Goal: Information Seeking & Learning: Compare options

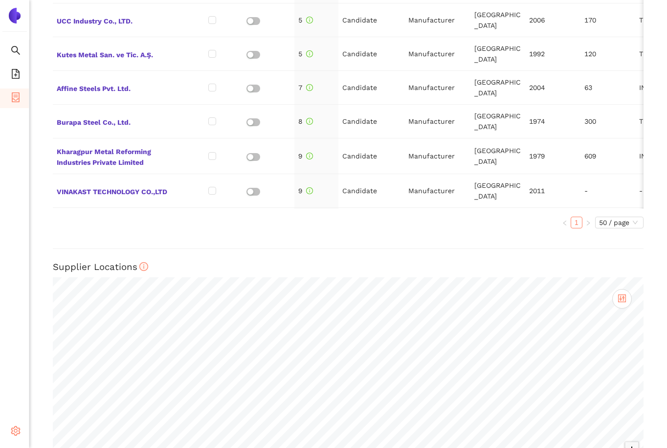
click at [17, 441] on span "setting" at bounding box center [16, 433] width 10 height 20
click at [75, 369] on li "Internal Area" at bounding box center [69, 361] width 81 height 20
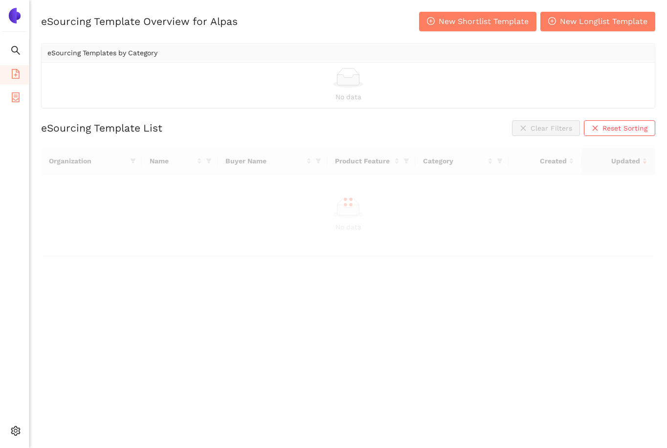
click at [22, 102] on li "eSourcing Projects" at bounding box center [14, 99] width 29 height 20
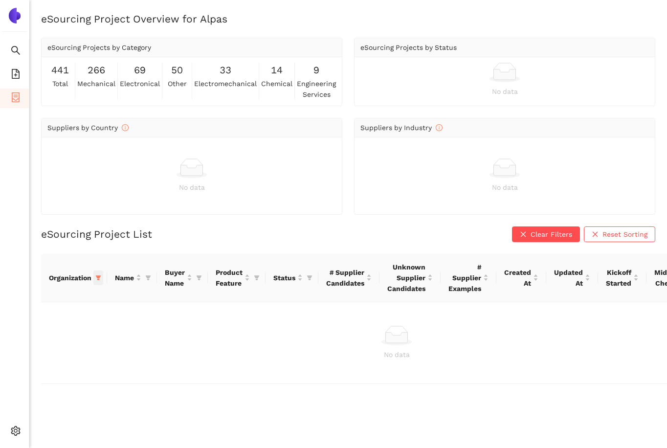
click at [98, 277] on icon "filter" at bounding box center [98, 277] width 5 height 5
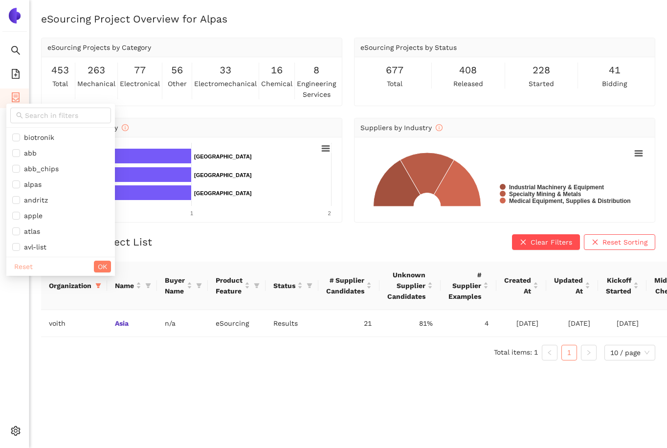
click at [31, 269] on span "Reset" at bounding box center [23, 266] width 19 height 11
checkbox input "false"
click at [98, 266] on span "OK" at bounding box center [102, 266] width 9 height 11
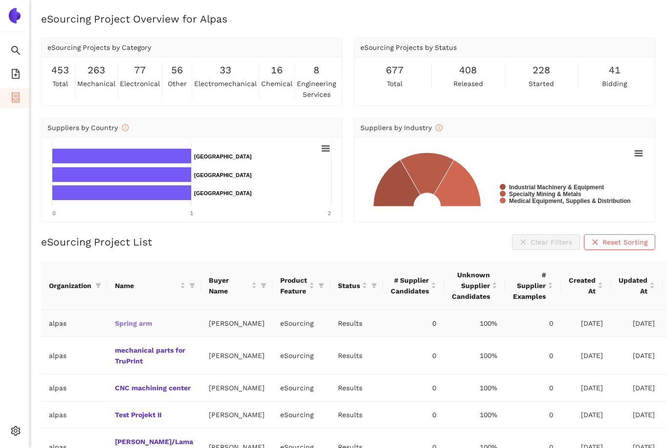
click at [0, 0] on link "Spring arm" at bounding box center [0, 0] width 0 height 0
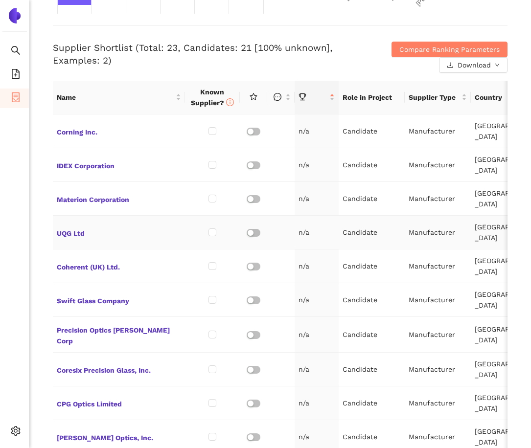
scroll to position [394, 0]
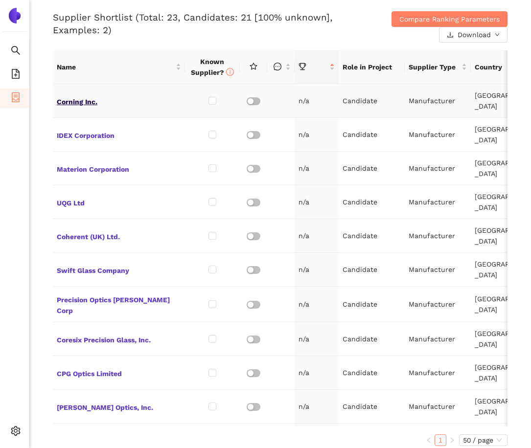
click at [83, 99] on span "Corning Inc." at bounding box center [119, 100] width 124 height 13
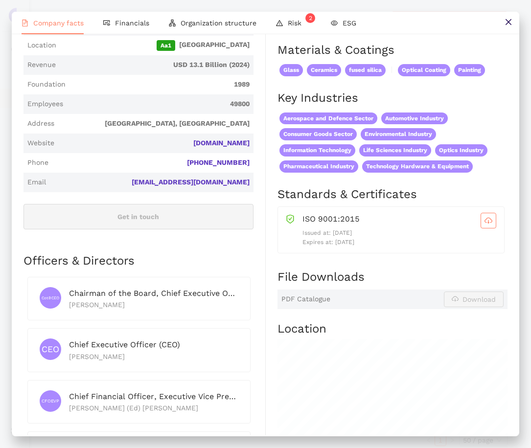
scroll to position [244, 0]
click at [506, 22] on icon "close" at bounding box center [508, 22] width 8 height 8
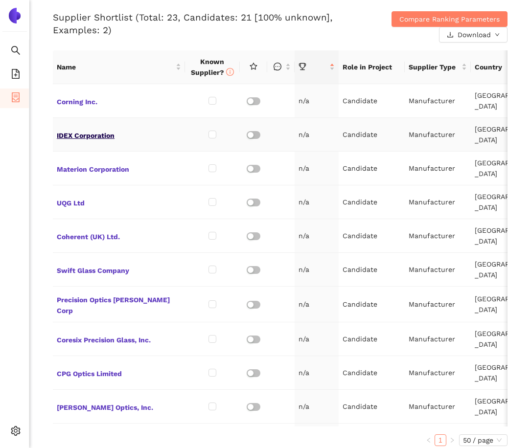
click at [104, 140] on span "IDEX Corporation" at bounding box center [119, 134] width 124 height 13
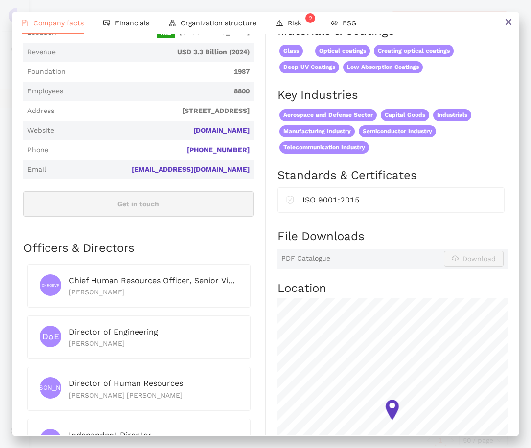
scroll to position [0, 0]
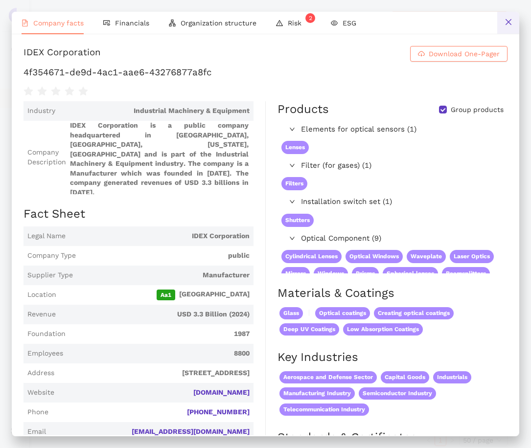
click at [509, 20] on icon "close" at bounding box center [508, 22] width 8 height 8
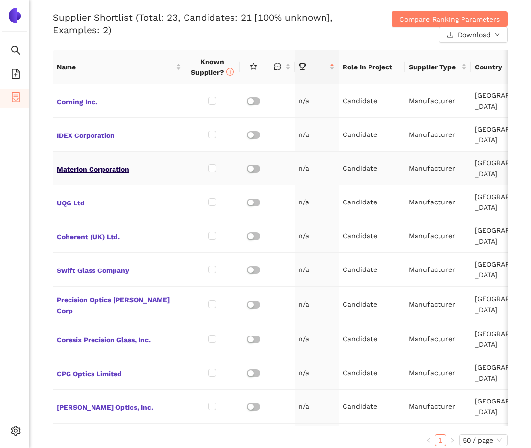
click at [98, 170] on span "Materion Corporation" at bounding box center [119, 168] width 124 height 13
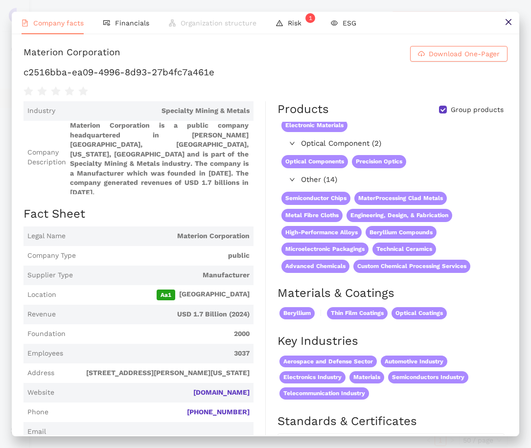
scroll to position [27, 0]
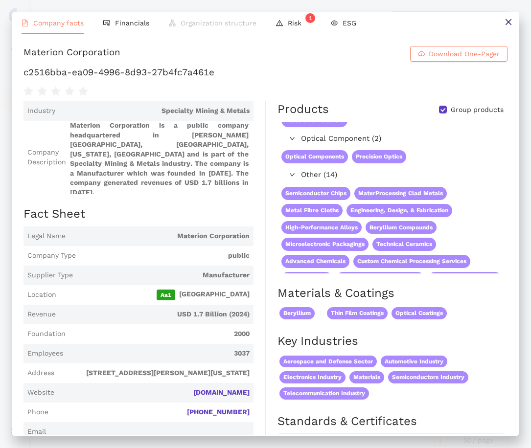
click at [59, 56] on div "Materion Corporation" at bounding box center [71, 54] width 97 height 16
copy div "Materion"
click at [497, 18] on button at bounding box center [508, 23] width 22 height 22
click at [497, 18] on span "Compare Ranking Parameters" at bounding box center [449, 19] width 100 height 11
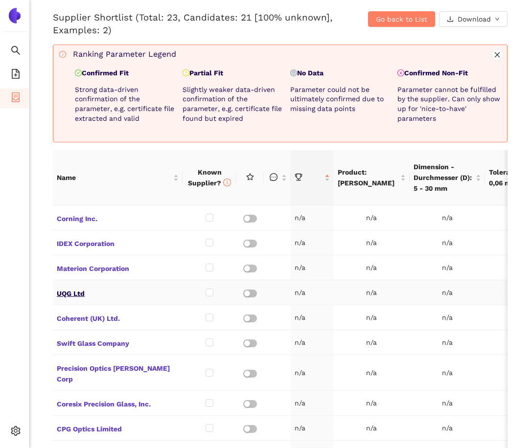
click at [67, 286] on span "UQG Ltd" at bounding box center [118, 292] width 122 height 13
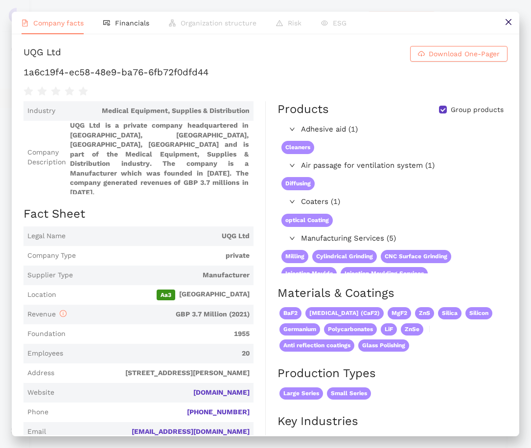
scroll to position [274, 0]
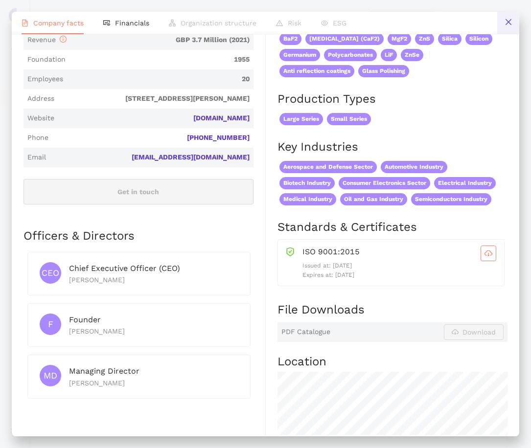
click at [508, 26] on button at bounding box center [508, 23] width 22 height 22
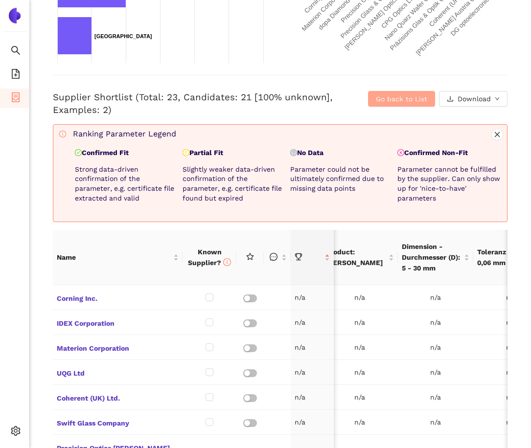
scroll to position [292, 0]
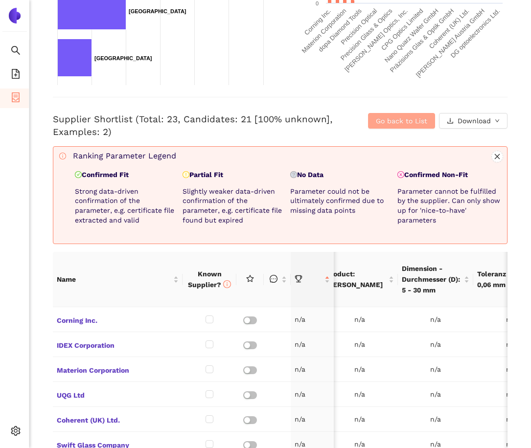
click at [424, 117] on span "Go back to List" at bounding box center [401, 120] width 51 height 11
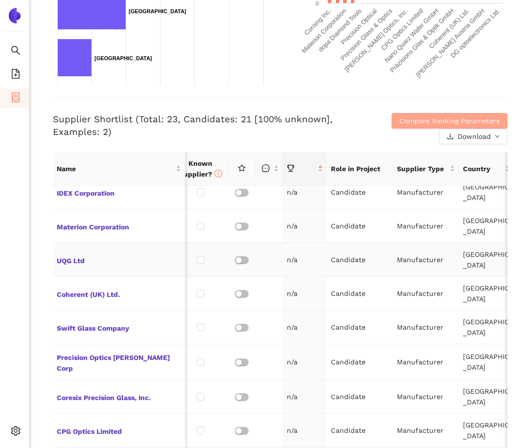
scroll to position [0, 12]
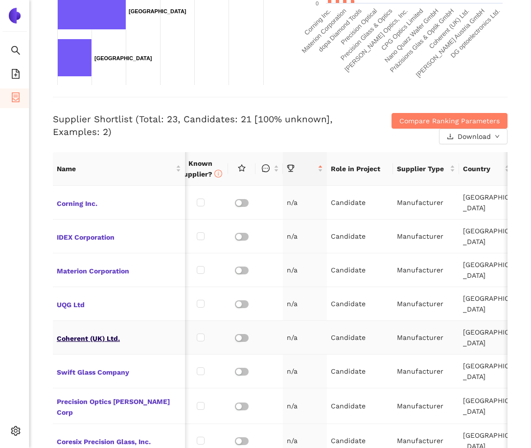
click at [93, 338] on span "Coherent (UK) Ltd." at bounding box center [119, 337] width 124 height 13
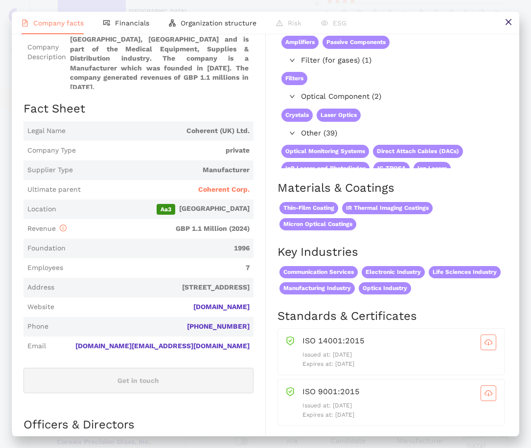
scroll to position [0, 0]
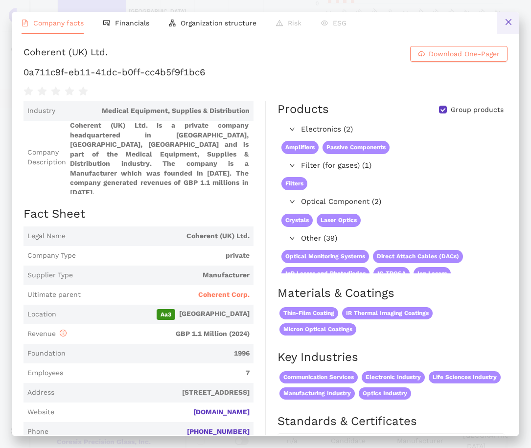
click at [508, 20] on icon "close" at bounding box center [508, 22] width 8 height 8
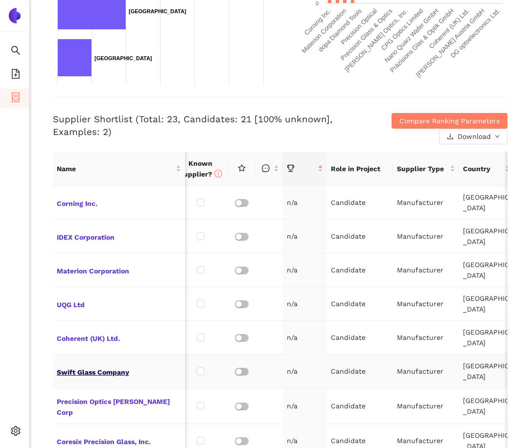
click at [91, 369] on span "Swift Glass Company" at bounding box center [119, 371] width 124 height 13
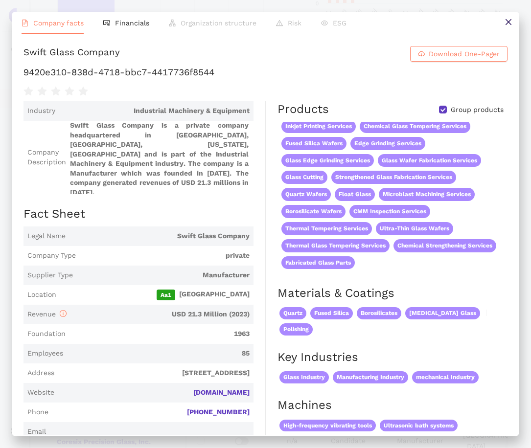
scroll to position [212, 0]
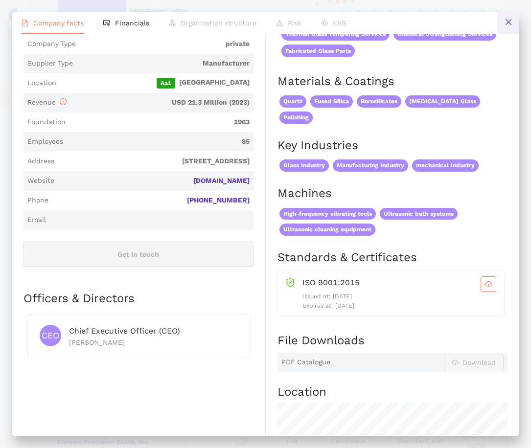
click at [505, 21] on icon "close" at bounding box center [508, 22] width 8 height 8
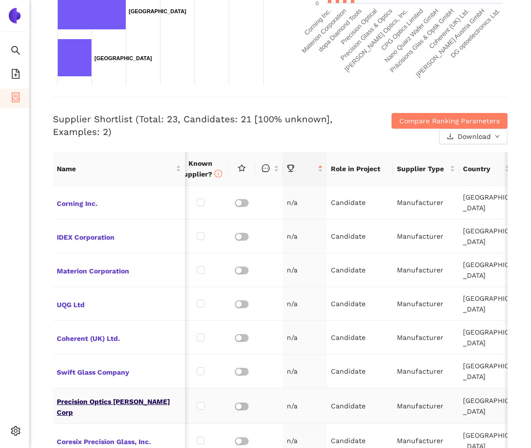
click at [99, 407] on span "Precision Optics [PERSON_NAME] Corp" at bounding box center [119, 405] width 124 height 23
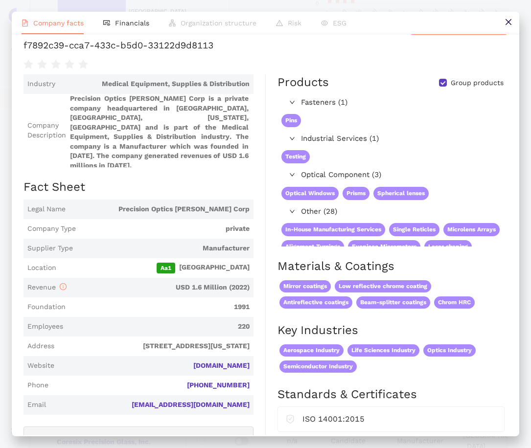
scroll to position [0, 0]
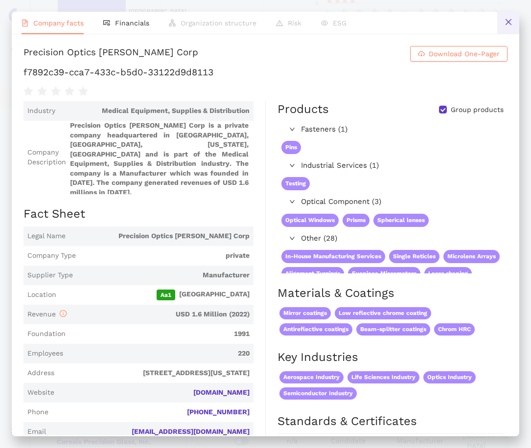
click at [507, 24] on icon "close" at bounding box center [508, 22] width 8 height 8
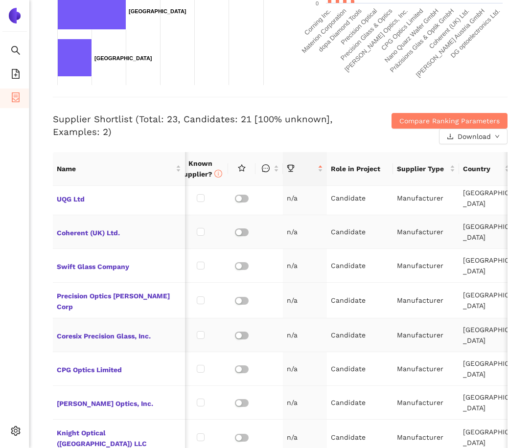
scroll to position [108, 12]
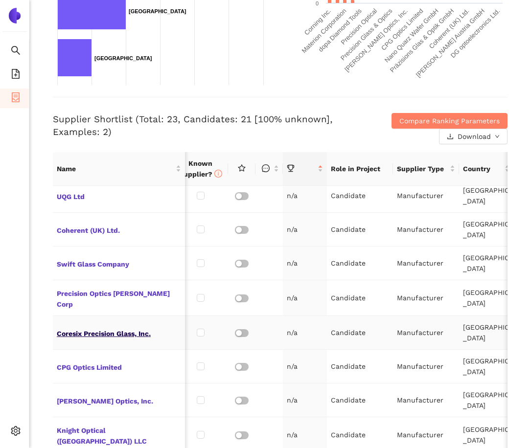
click at [131, 333] on span "Coresix Precision Glass, Inc." at bounding box center [119, 332] width 124 height 13
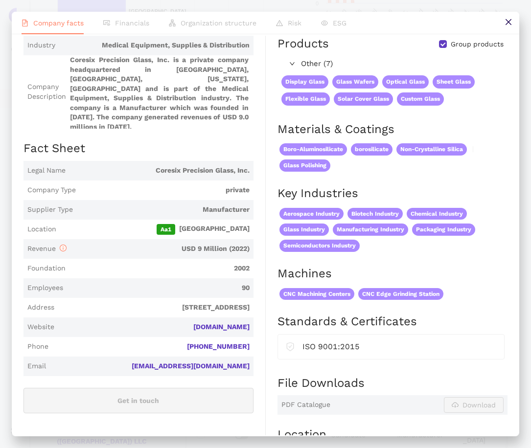
scroll to position [0, 0]
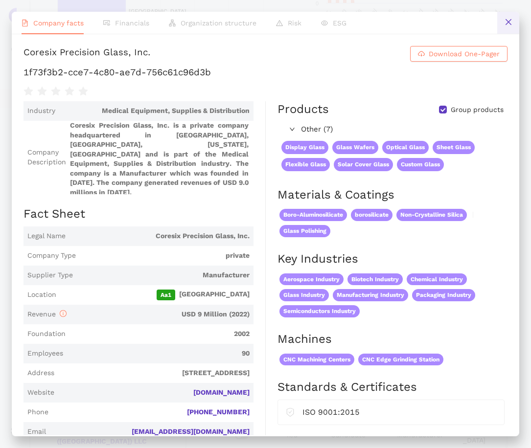
click at [503, 24] on button at bounding box center [508, 23] width 22 height 22
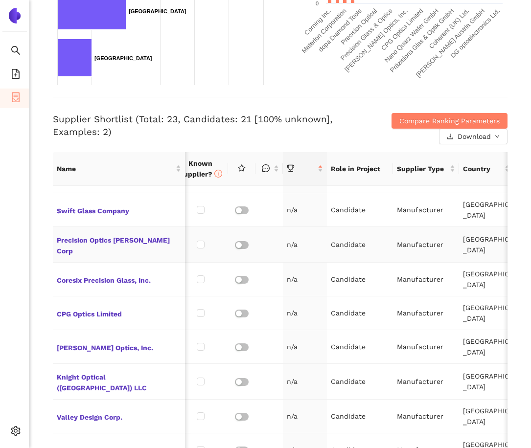
scroll to position [177, 12]
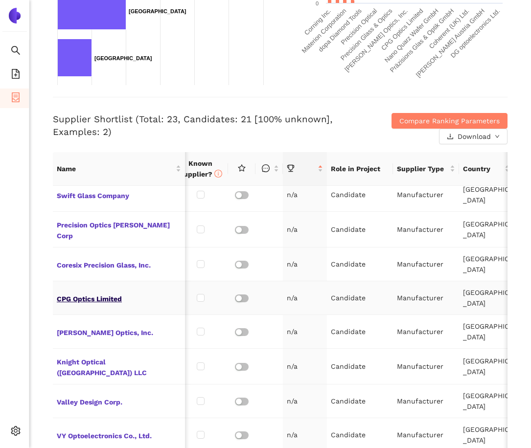
click at [114, 297] on span "CPG Optics Limited" at bounding box center [119, 298] width 124 height 13
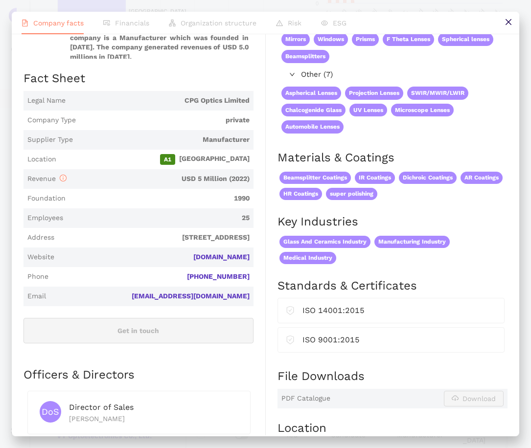
scroll to position [0, 0]
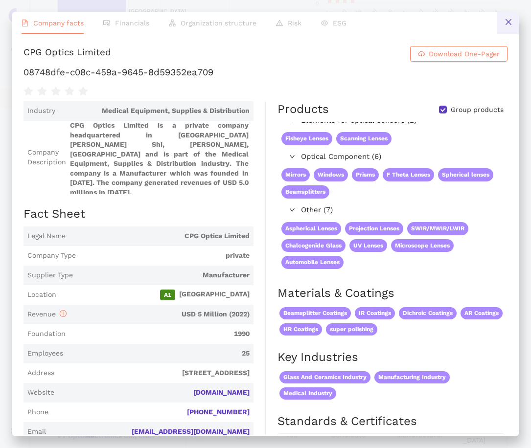
click at [506, 24] on icon "close" at bounding box center [508, 22] width 8 height 8
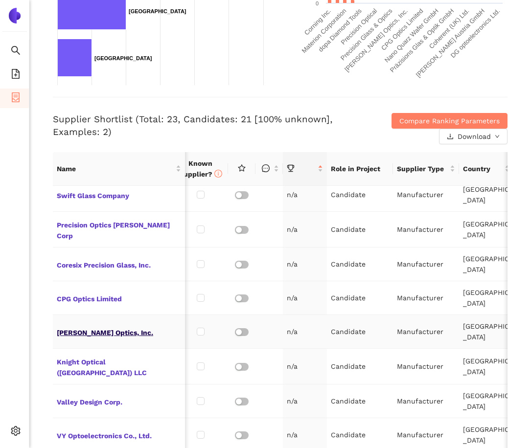
click at [107, 334] on span "[PERSON_NAME] Optics, Inc." at bounding box center [119, 331] width 124 height 13
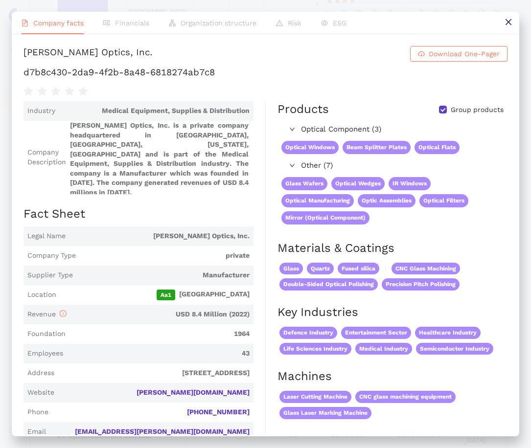
scroll to position [293, 0]
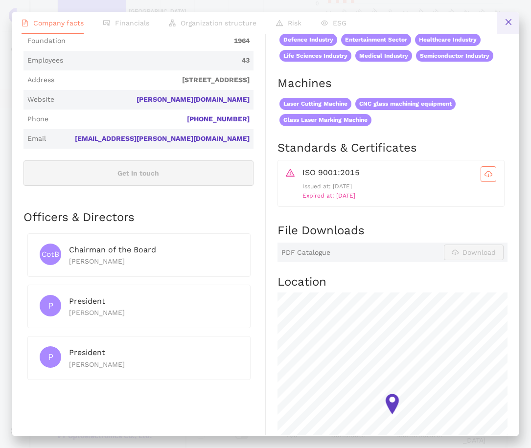
click at [508, 19] on icon "close" at bounding box center [508, 22] width 8 height 8
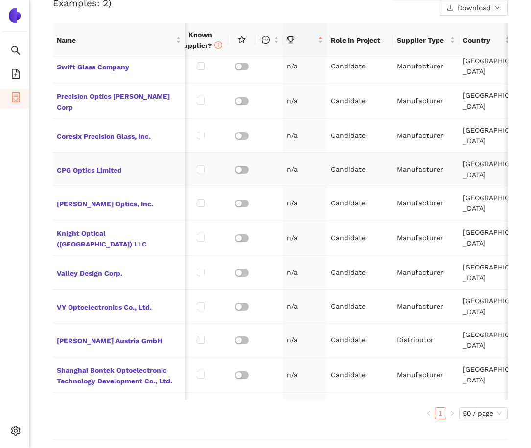
scroll to position [430, 0]
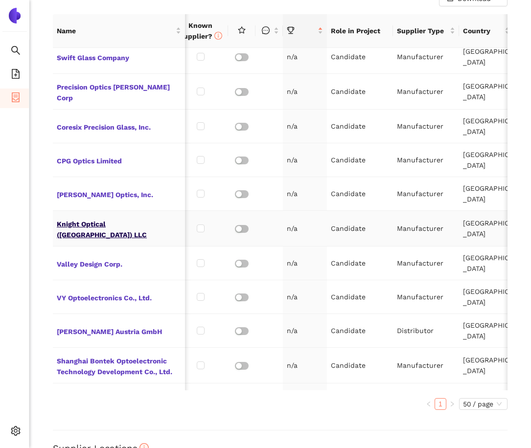
click at [76, 224] on span "Knight Optical ([GEOGRAPHIC_DATA]) LLC" at bounding box center [119, 228] width 124 height 23
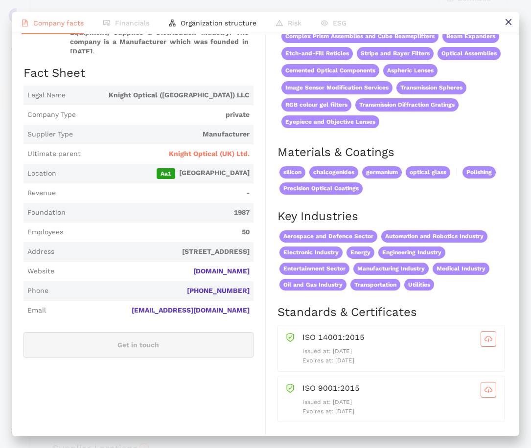
scroll to position [219, 0]
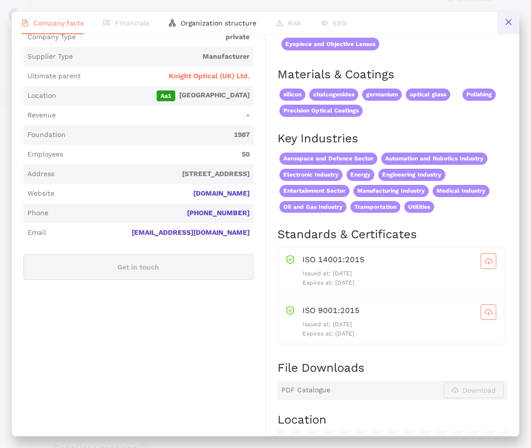
click at [508, 24] on icon "close" at bounding box center [508, 22] width 8 height 8
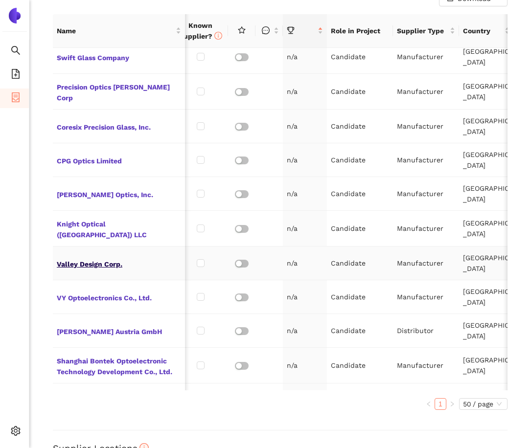
click at [92, 257] on span "Valley Design Corp." at bounding box center [119, 263] width 124 height 13
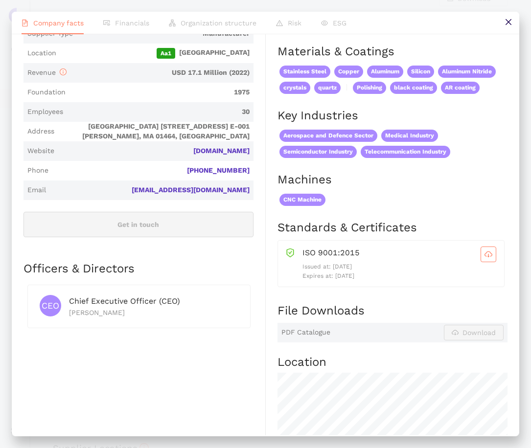
scroll to position [0, 0]
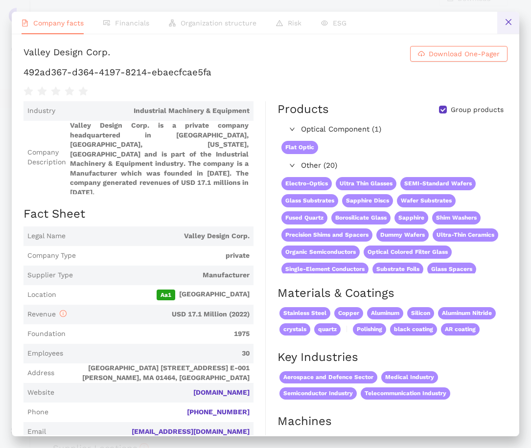
click at [510, 25] on icon "close" at bounding box center [508, 22] width 8 height 8
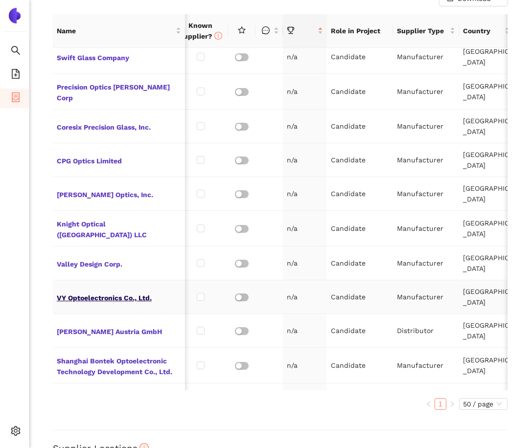
click at [88, 291] on span "VY Optoelectronics Co., Ltd." at bounding box center [119, 297] width 124 height 13
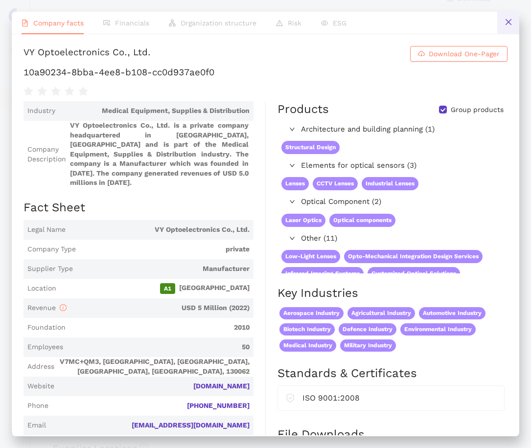
click at [507, 24] on icon "close" at bounding box center [508, 22] width 8 height 8
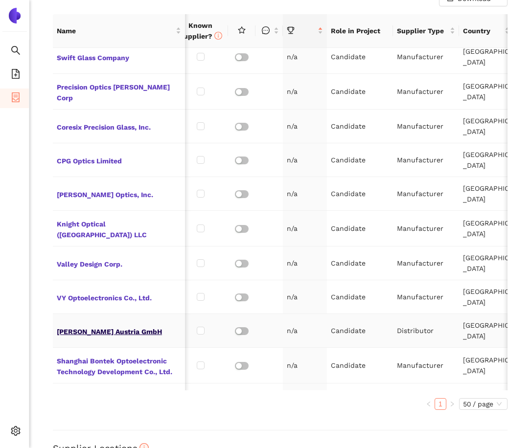
click at [127, 324] on span "[PERSON_NAME] Austria GmbH" at bounding box center [119, 330] width 124 height 13
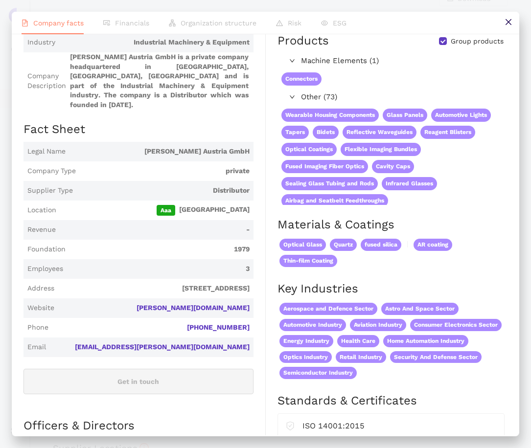
scroll to position [226, 0]
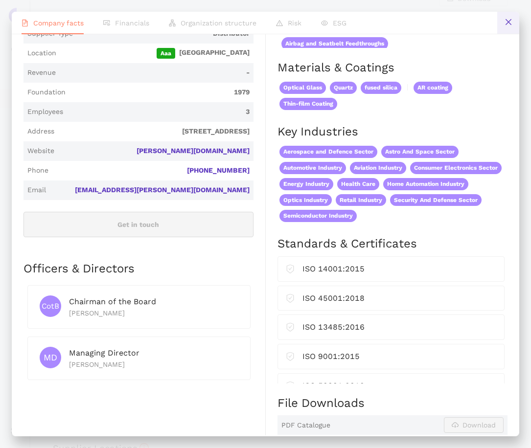
click at [507, 21] on icon "close" at bounding box center [508, 22] width 8 height 8
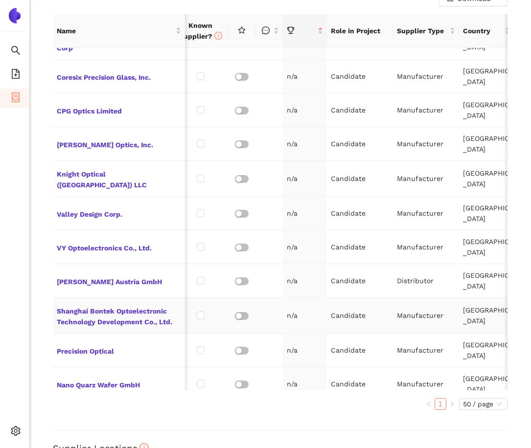
scroll to position [248, 12]
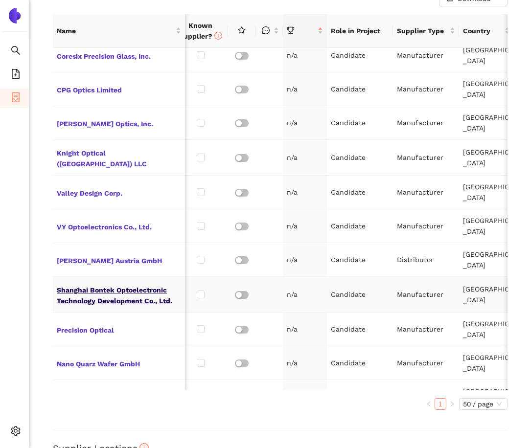
click at [117, 283] on span "Shanghai Bontek Optoelectronic Technology Development Co., Ltd." at bounding box center [119, 294] width 124 height 23
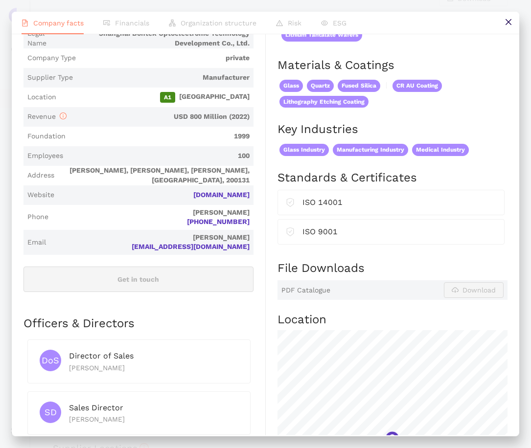
scroll to position [0, 0]
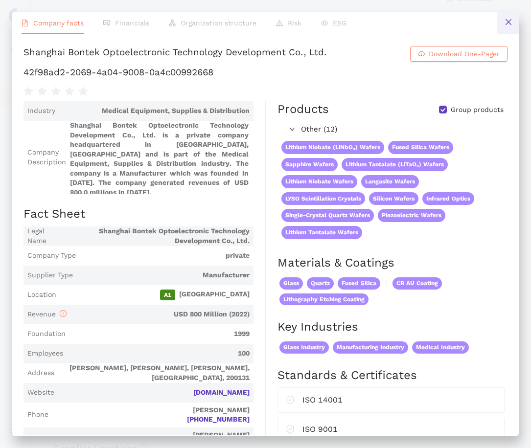
click at [505, 23] on icon "close" at bounding box center [508, 22] width 8 height 8
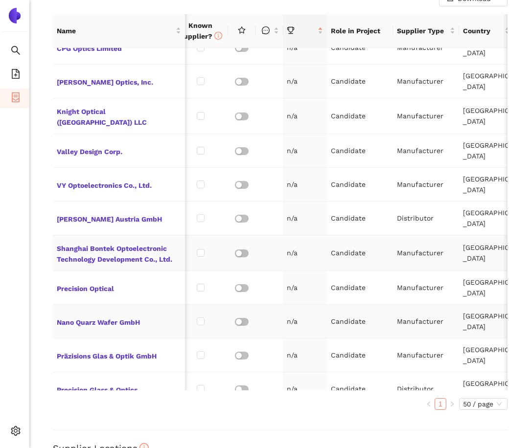
scroll to position [299, 12]
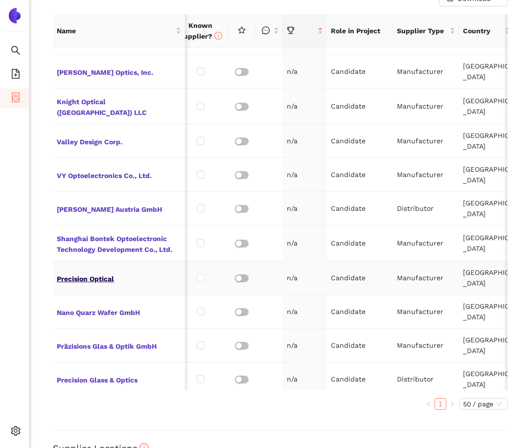
click at [101, 274] on span "Precision Optical" at bounding box center [119, 277] width 124 height 13
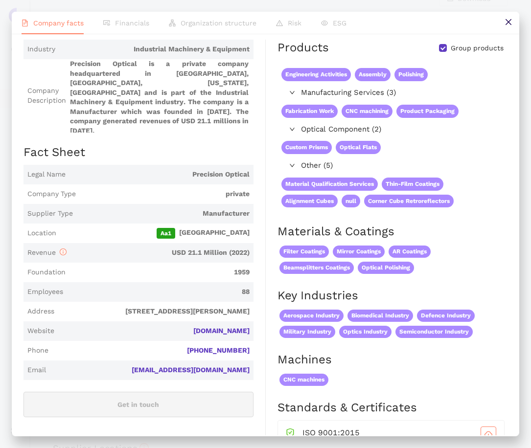
scroll to position [2, 0]
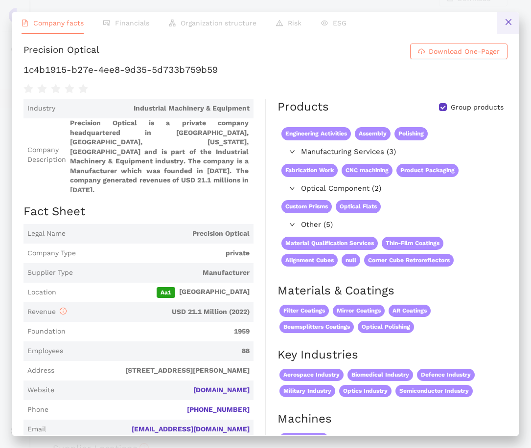
click at [507, 25] on icon "close" at bounding box center [508, 22] width 8 height 8
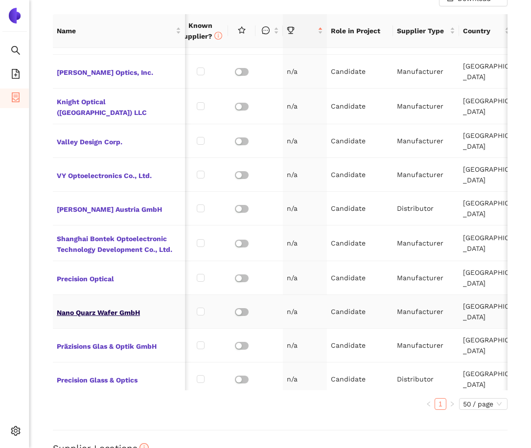
click at [129, 306] on span "Nano Quarz Wafer GmbH" at bounding box center [119, 311] width 124 height 13
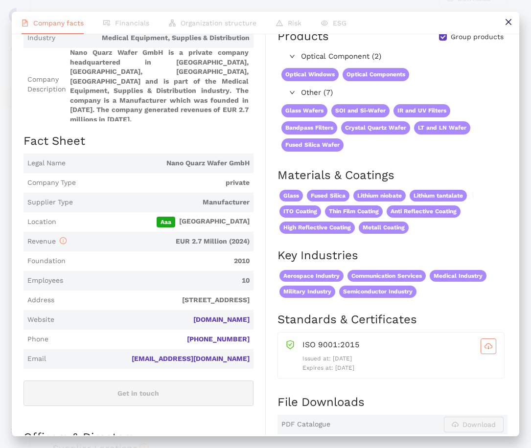
scroll to position [178, 0]
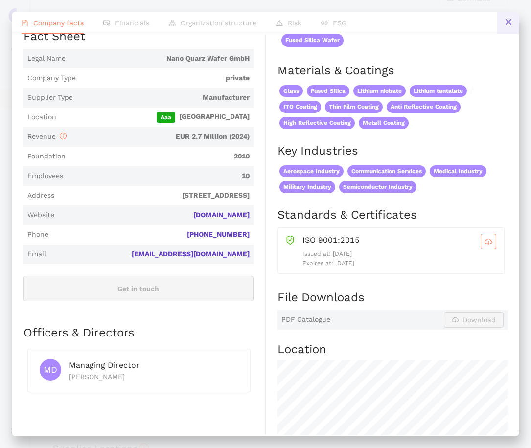
click at [505, 24] on icon "close" at bounding box center [508, 22] width 8 height 8
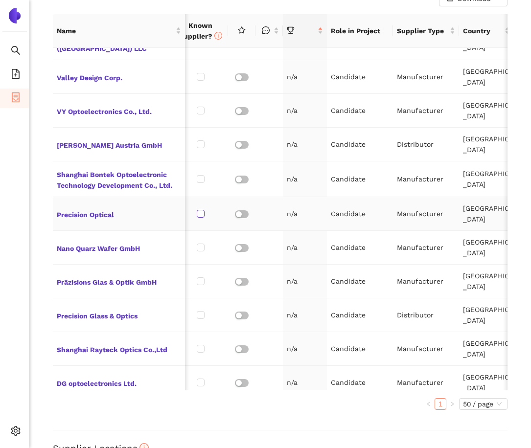
scroll to position [369, 12]
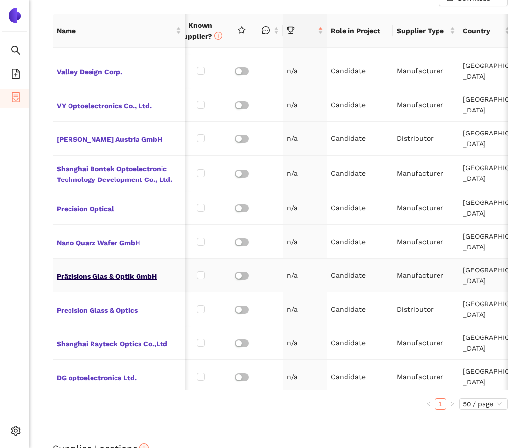
click at [120, 272] on span "Präzisions Glas & Optik GmbH" at bounding box center [119, 275] width 124 height 13
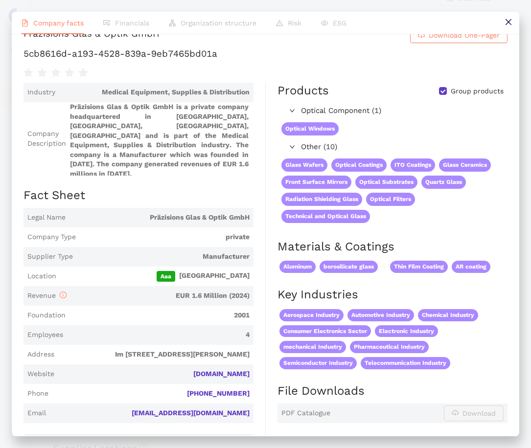
scroll to position [0, 0]
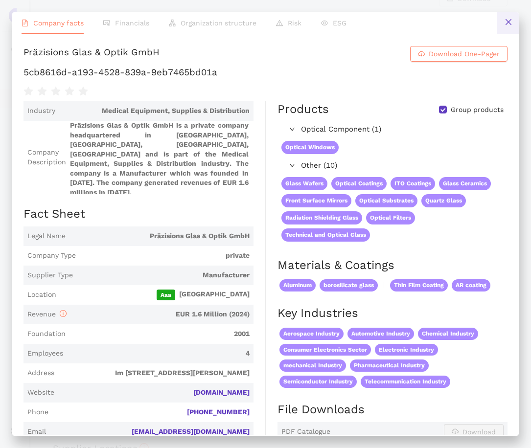
click at [507, 24] on icon "close" at bounding box center [508, 22] width 8 height 8
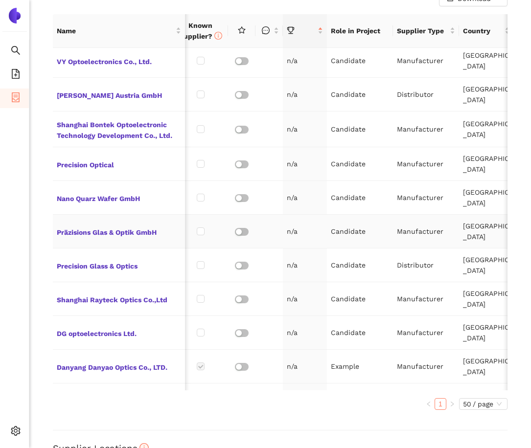
scroll to position [419, 12]
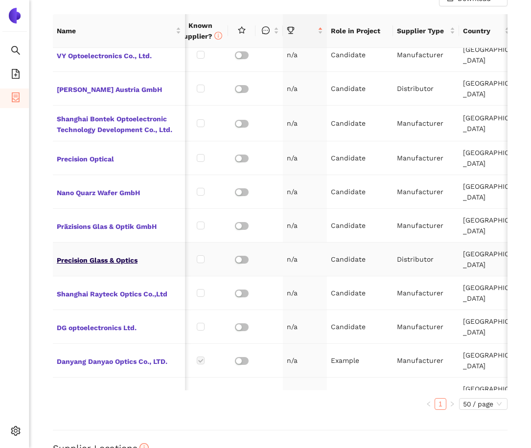
click at [132, 256] on span "Precision Glass & Optics" at bounding box center [119, 259] width 124 height 13
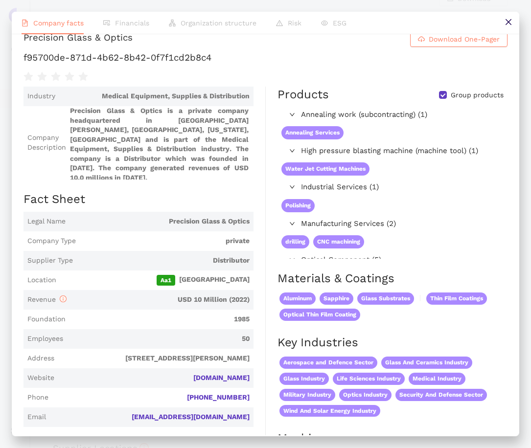
scroll to position [0, 0]
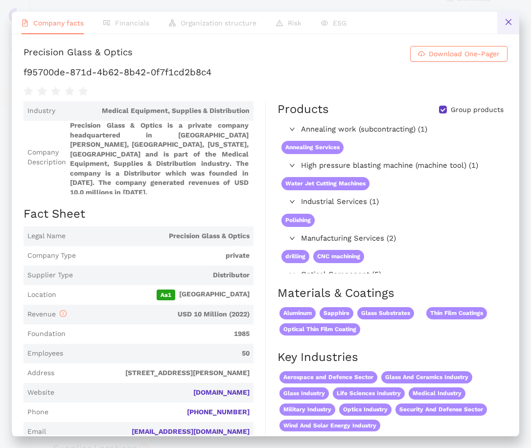
click at [502, 23] on button at bounding box center [508, 23] width 22 height 22
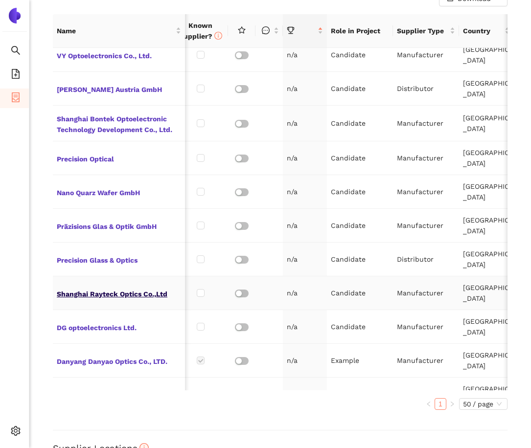
click at [122, 292] on span "Shanghai Rayteck Optics Co.,Ltd" at bounding box center [119, 293] width 124 height 13
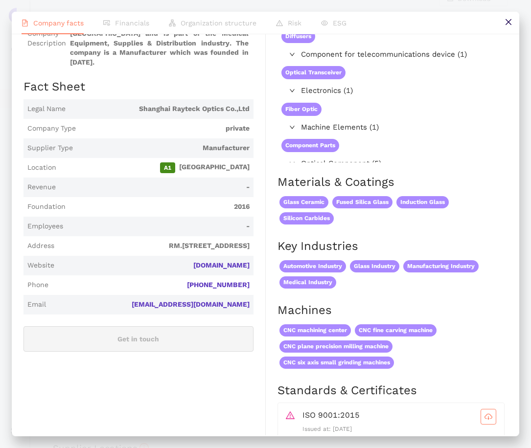
scroll to position [6, 0]
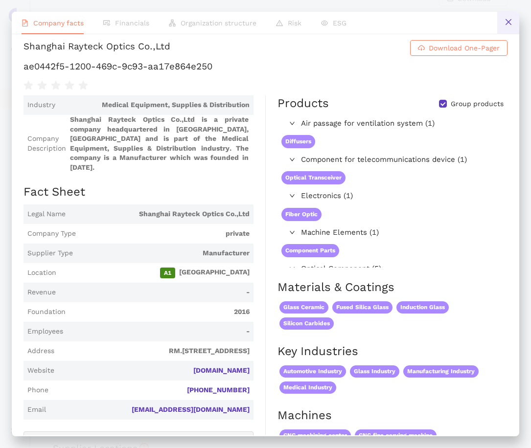
click at [506, 25] on icon "close" at bounding box center [508, 22] width 8 height 8
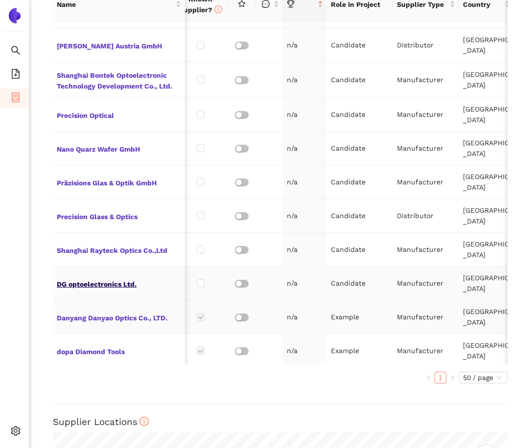
scroll to position [457, 0]
click at [103, 276] on span "DG optoelectronics Ltd." at bounding box center [119, 282] width 124 height 13
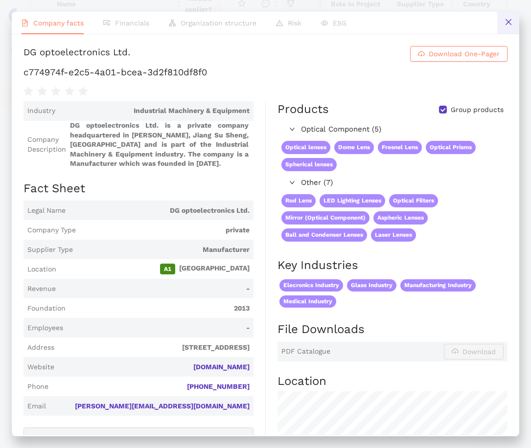
click at [504, 26] on icon "close" at bounding box center [508, 22] width 8 height 8
